Goal: Information Seeking & Learning: Find specific fact

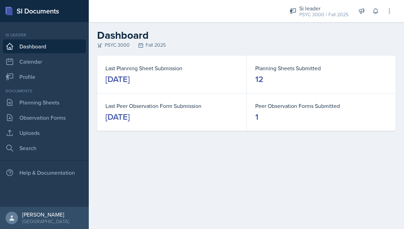
click at [297, 139] on div "Last Planning Sheet Submission [DATE] Planning Sheets Submitted 12 Last Peer Ob…" at bounding box center [246, 102] width 315 height 92
click at [52, 150] on link "Search" at bounding box center [44, 148] width 83 height 14
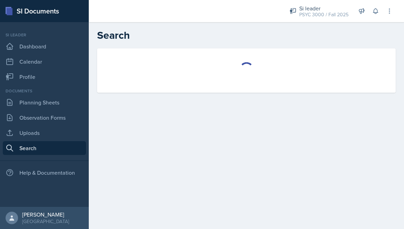
select select "all"
select select "1"
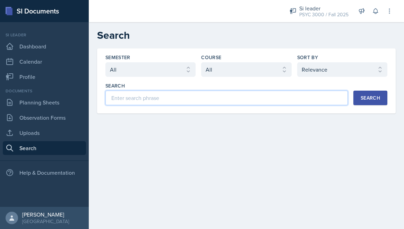
click at [154, 98] on input at bounding box center [226, 98] width 242 height 15
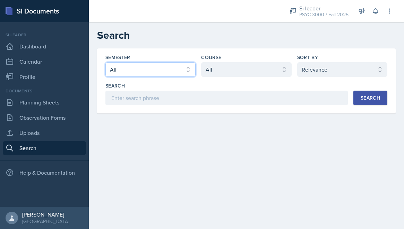
select select "e2039551-f485-4c1b-a525-5b9893bb04c4"
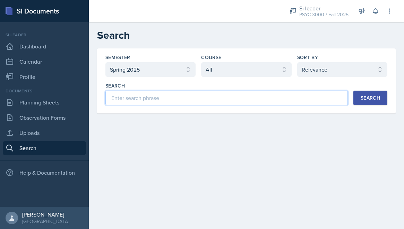
click at [162, 95] on input at bounding box center [226, 98] width 242 height 15
type input "NHST"
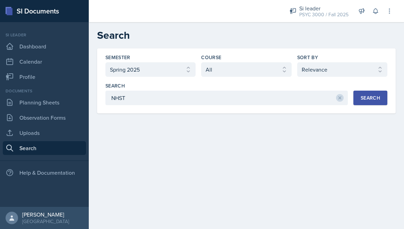
click at [365, 90] on div "Search NHST Search" at bounding box center [246, 94] width 282 height 23
click at [365, 95] on div "Search" at bounding box center [370, 98] width 19 height 6
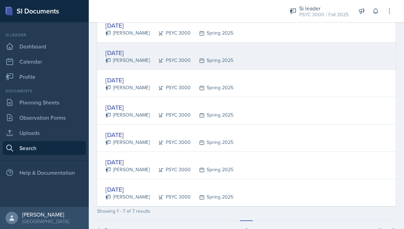
scroll to position [129, 0]
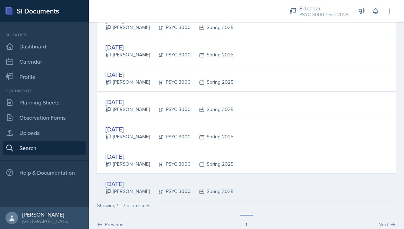
click at [131, 185] on div "[DATE]" at bounding box center [169, 184] width 128 height 9
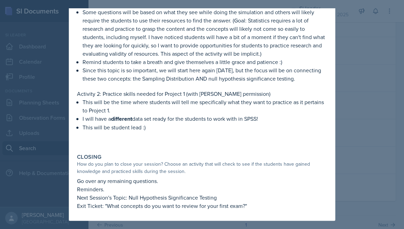
scroll to position [241, 0]
click at [369, 93] on div at bounding box center [202, 114] width 404 height 229
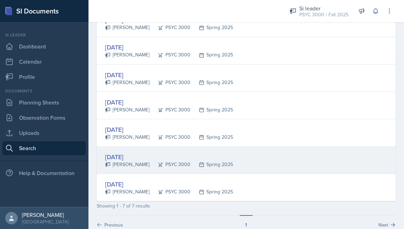
click at [193, 157] on div "[DATE]" at bounding box center [169, 156] width 128 height 9
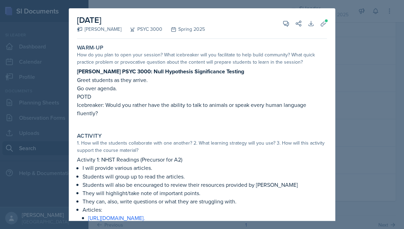
scroll to position [0, 0]
click at [366, 66] on div at bounding box center [202, 114] width 404 height 229
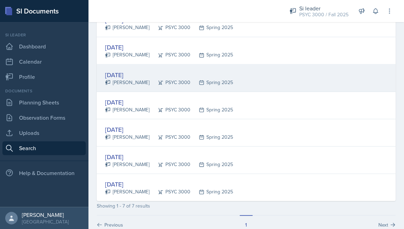
click at [229, 75] on div "[DATE] [PERSON_NAME] PSYC 3000 Spring 2025" at bounding box center [246, 77] width 298 height 27
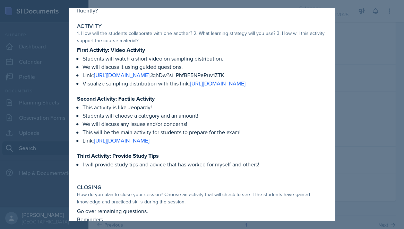
scroll to position [104, 0]
click at [368, 94] on div at bounding box center [202, 114] width 404 height 229
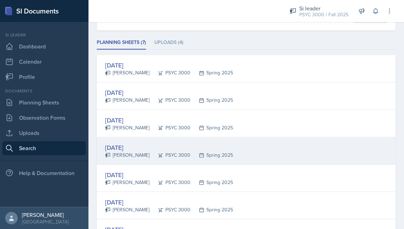
scroll to position [82, 0]
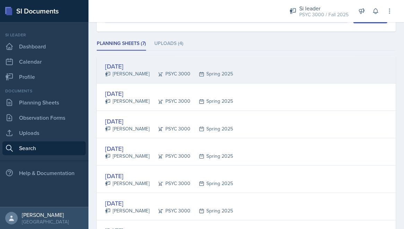
click at [280, 75] on div "[DATE] [PERSON_NAME] PSYC 3000 Spring 2025" at bounding box center [246, 69] width 298 height 27
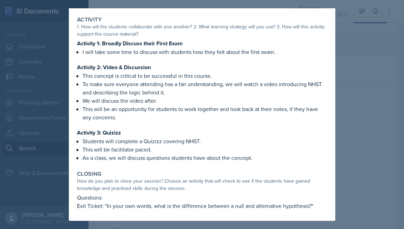
scroll to position [93, 0]
click at [348, 130] on div at bounding box center [202, 114] width 404 height 229
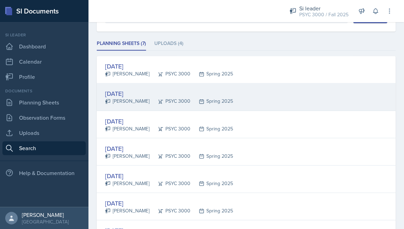
click at [304, 96] on div "[DATE] [PERSON_NAME] PSYC 3000 Spring 2025" at bounding box center [246, 97] width 298 height 27
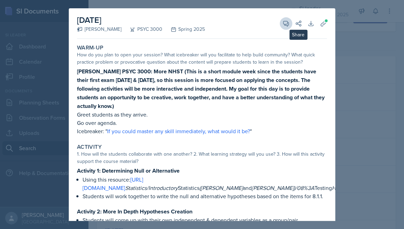
scroll to position [0, 0]
click at [287, 21] on span at bounding box center [288, 20] width 3 height 3
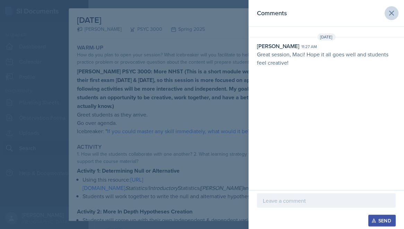
click at [391, 8] on button at bounding box center [391, 13] width 14 height 14
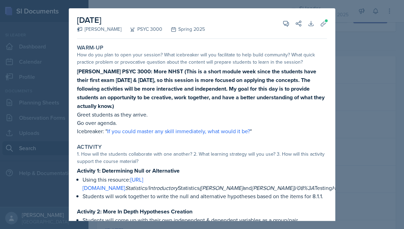
click at [360, 19] on div at bounding box center [202, 114] width 404 height 229
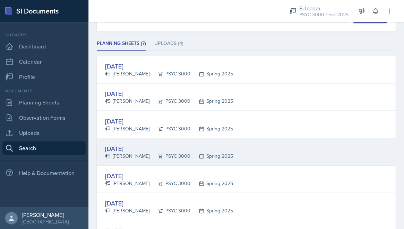
click at [269, 158] on div "[DATE] [PERSON_NAME] PSYC 3000 Spring 2025" at bounding box center [246, 151] width 298 height 27
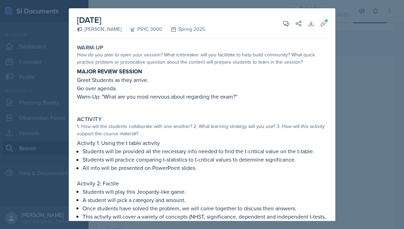
click at [352, 81] on div at bounding box center [202, 114] width 404 height 229
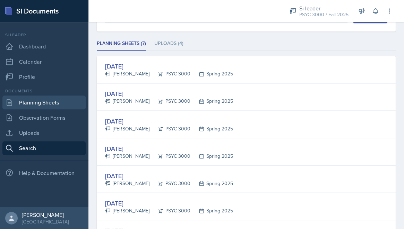
click at [52, 103] on link "Planning Sheets" at bounding box center [44, 103] width 83 height 14
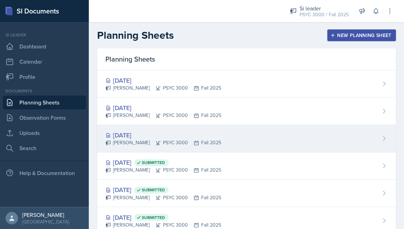
click at [171, 137] on div "[DATE]" at bounding box center [163, 135] width 116 height 9
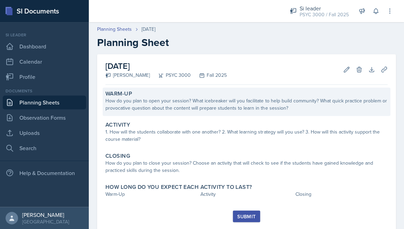
click at [184, 110] on div "How do you plan to open your session? What icebreaker will you facilitate to he…" at bounding box center [246, 104] width 282 height 15
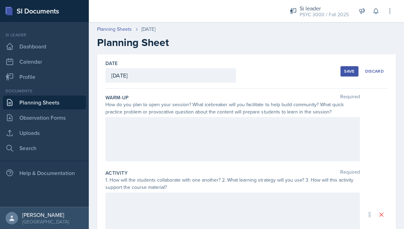
click at [148, 126] on div at bounding box center [232, 139] width 254 height 44
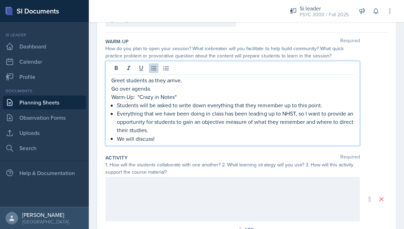
scroll to position [95, 0]
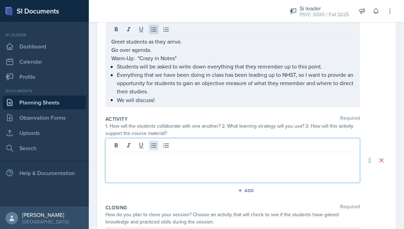
click at [151, 144] on div at bounding box center [232, 160] width 254 height 44
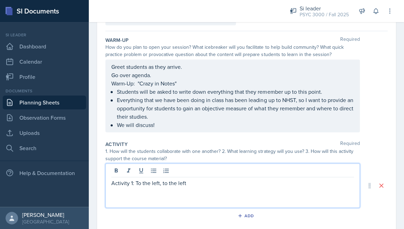
scroll to position [57, 0]
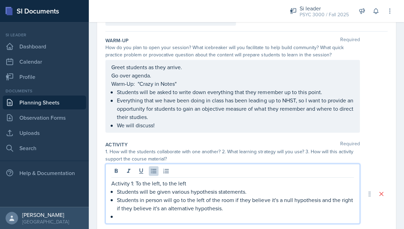
click at [231, 209] on p "Students in person will go to the left of the room if they believe it's a null …" at bounding box center [235, 204] width 237 height 17
click at [124, 216] on p at bounding box center [235, 216] width 237 height 8
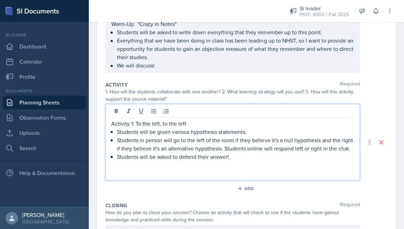
scroll to position [118, 0]
